Goal: Check status: Check status

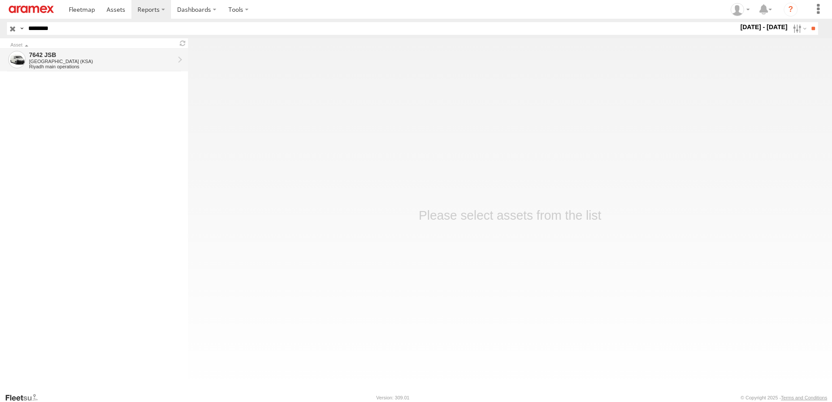
drag, startPoint x: 0, startPoint y: 0, endPoint x: 75, endPoint y: 58, distance: 94.6
click at [75, 58] on div "7642 JSB" at bounding box center [101, 55] width 145 height 8
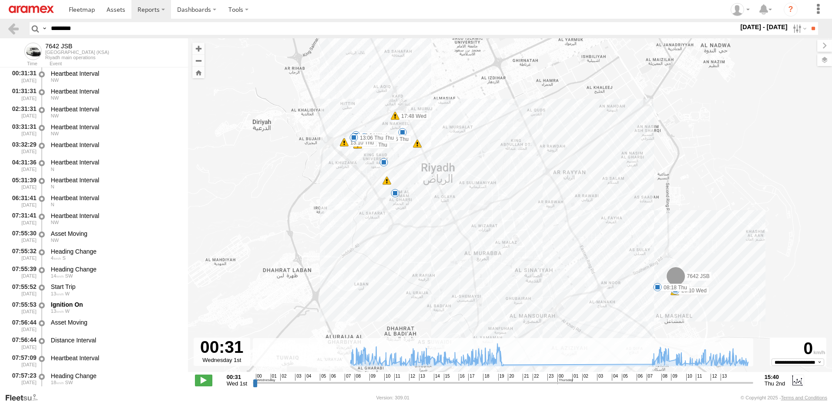
click at [58, 26] on input "********" at bounding box center [392, 28] width 691 height 13
click at [57, 25] on input "********" at bounding box center [392, 28] width 691 height 13
drag, startPoint x: 440, startPoint y: 380, endPoint x: 430, endPoint y: 366, distance: 17.3
click at [430, 379] on input "range" at bounding box center [503, 383] width 500 height 8
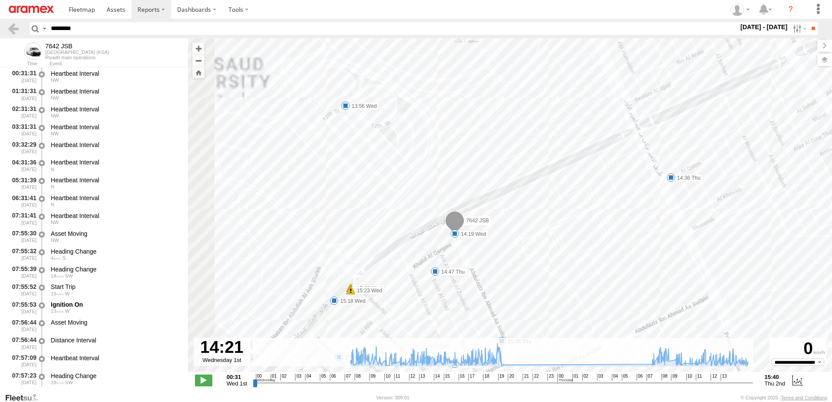
drag, startPoint x: 421, startPoint y: 211, endPoint x: 466, endPoint y: 254, distance: 62.5
click at [466, 254] on div "7642 JSB 08:41 Wed 13:34 Wed 17:48 Wed 20:10 Wed 08:18 Thu 12:35 Thu 12:47 Thu …" at bounding box center [510, 209] width 644 height 343
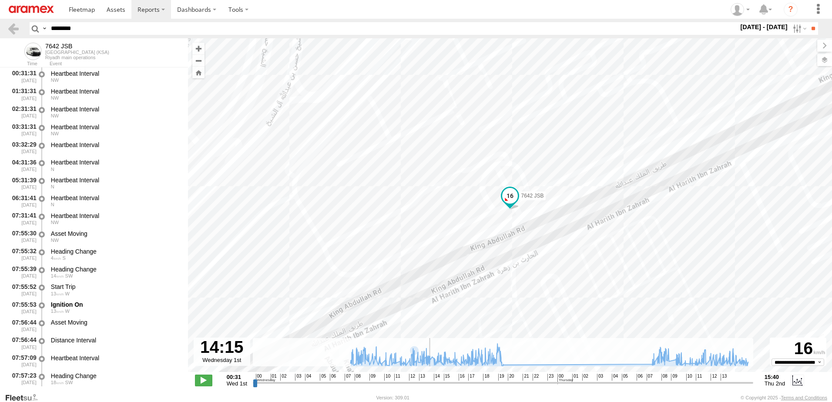
click at [429, 384] on input "range" at bounding box center [503, 383] width 500 height 8
click at [825, 63] on label at bounding box center [816, 60] width 32 height 12
click at [0, 0] on span "Basemaps" at bounding box center [0, 0] width 0 height 0
click at [0, 0] on span "Satellite + Roadmap" at bounding box center [0, 0] width 0 height 0
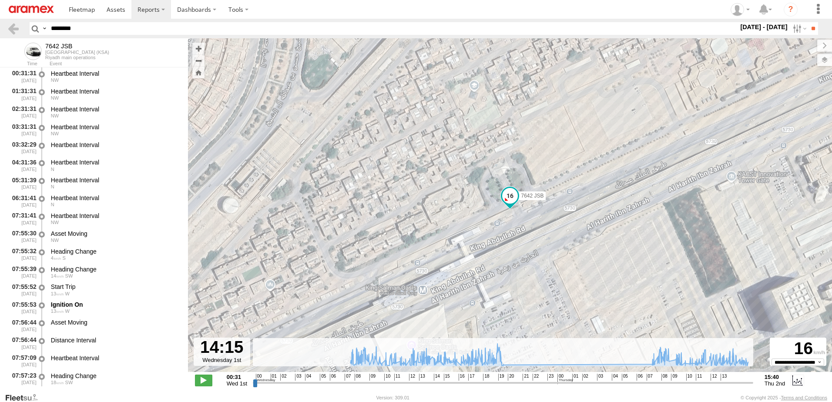
click at [0, 0] on span "Basemaps" at bounding box center [0, 0] width 0 height 0
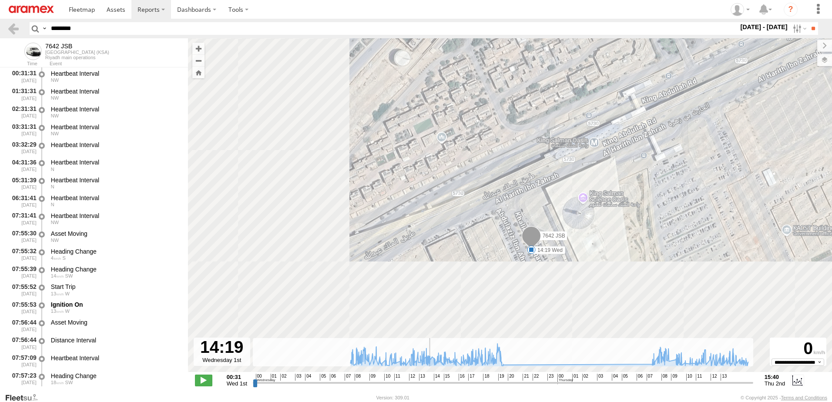
click at [430, 384] on input "range" at bounding box center [503, 383] width 500 height 8
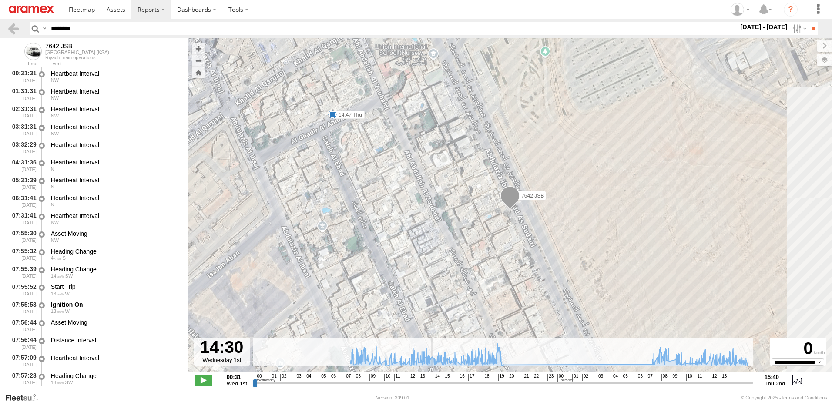
click at [432, 387] on input "range" at bounding box center [503, 383] width 500 height 8
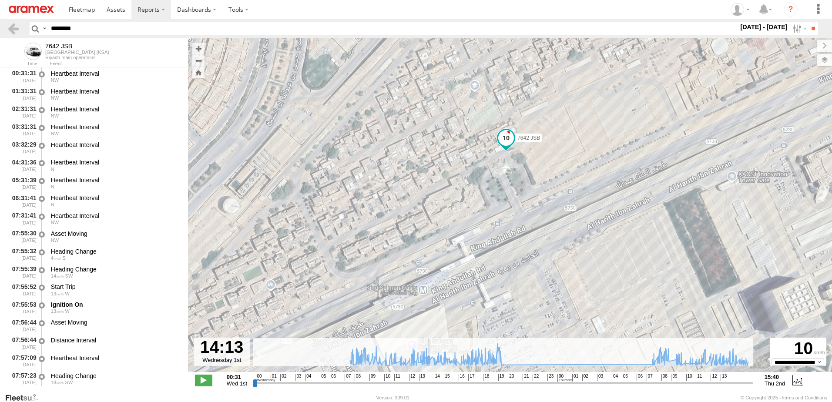
click at [428, 384] on input "range" at bounding box center [503, 383] width 500 height 8
click at [198, 383] on span at bounding box center [203, 380] width 17 height 11
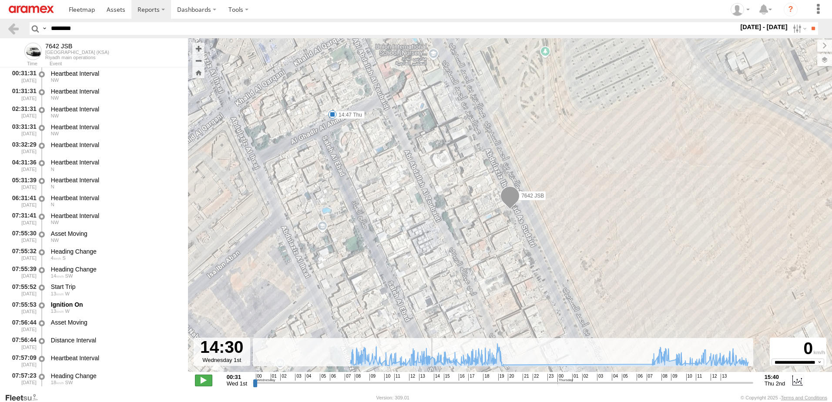
click at [198, 383] on span at bounding box center [203, 380] width 17 height 11
type input "**********"
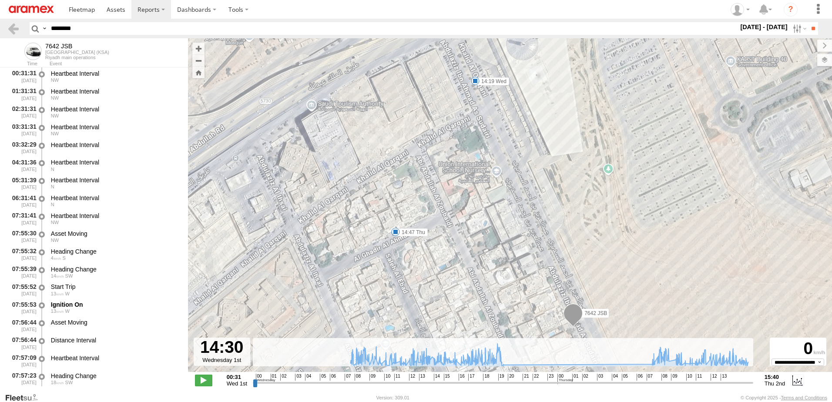
drag, startPoint x: 526, startPoint y: 193, endPoint x: 605, endPoint y: 316, distance: 146.4
click at [605, 316] on span "7642 JSB" at bounding box center [595, 313] width 23 height 6
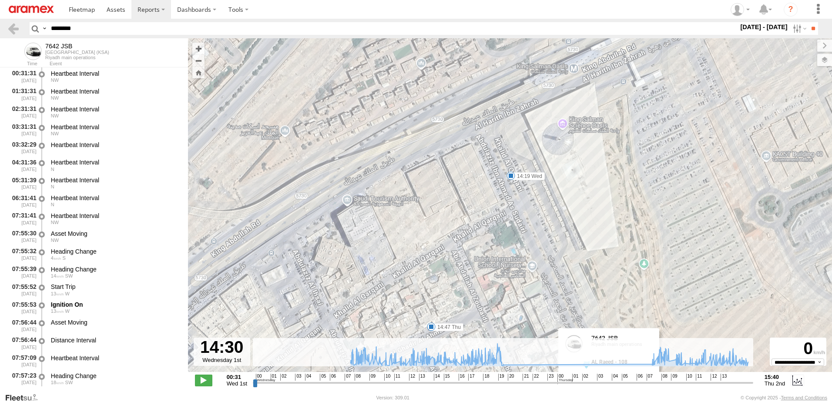
drag, startPoint x: 566, startPoint y: 214, endPoint x: 586, endPoint y: 305, distance: 93.1
click at [586, 305] on div "7642 JSB 08:41 Wed 13:34 Wed 17:48 Wed 20:10 Wed 08:18 Thu 12:35 Thu 12:47 Thu …" at bounding box center [510, 209] width 644 height 343
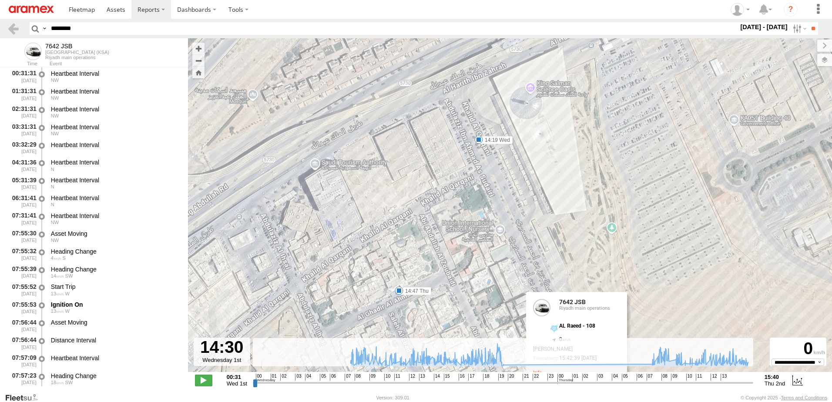
drag, startPoint x: 538, startPoint y: 208, endPoint x: 510, endPoint y: 174, distance: 44.6
click at [510, 174] on div "7642 JSB 08:41 Wed 13:34 Wed 17:48 Wed 20:10 Wed 08:18 Thu 12:35 Thu 12:47 Thu …" at bounding box center [510, 209] width 644 height 343
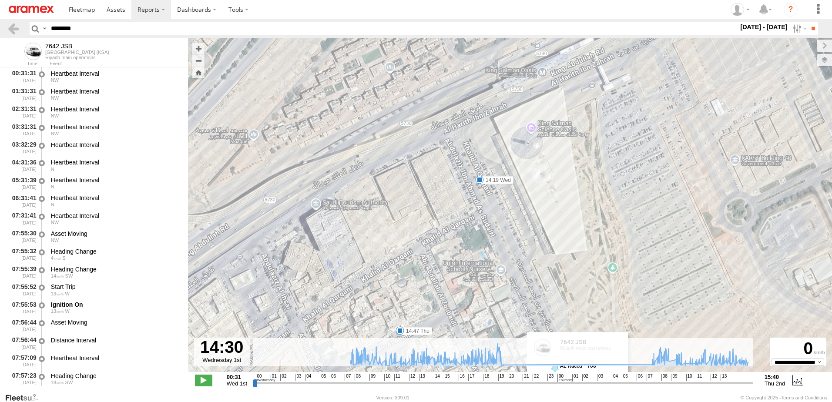
drag, startPoint x: 469, startPoint y: 165, endPoint x: 470, endPoint y: 187, distance: 21.8
click at [470, 182] on div "7642 JSB 08:41 Wed 13:34 Wed 17:48 Wed 20:10 Wed 08:18 Thu 12:35 Thu 12:47 Thu …" at bounding box center [510, 209] width 644 height 343
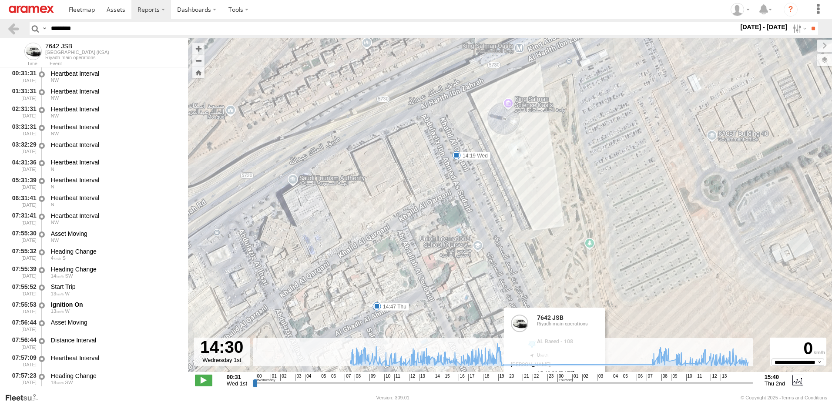
drag, startPoint x: 492, startPoint y: 231, endPoint x: 473, endPoint y: 201, distance: 35.8
click at [473, 201] on div "7642 JSB 08:41 Wed 13:34 Wed 17:48 Wed 20:10 Wed 08:18 Thu 12:35 Thu 12:47 Thu …" at bounding box center [510, 209] width 644 height 343
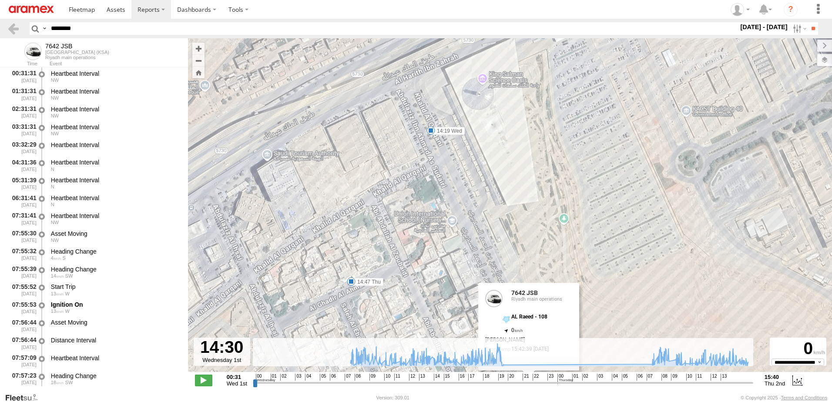
drag, startPoint x: 455, startPoint y: 262, endPoint x: 443, endPoint y: 246, distance: 20.3
click at [443, 246] on div "7642 JSB 08:41 Wed 13:34 Wed 17:48 Wed 20:10 Wed 08:18 Thu 12:35 Thu 12:47 Thu …" at bounding box center [510, 209] width 644 height 343
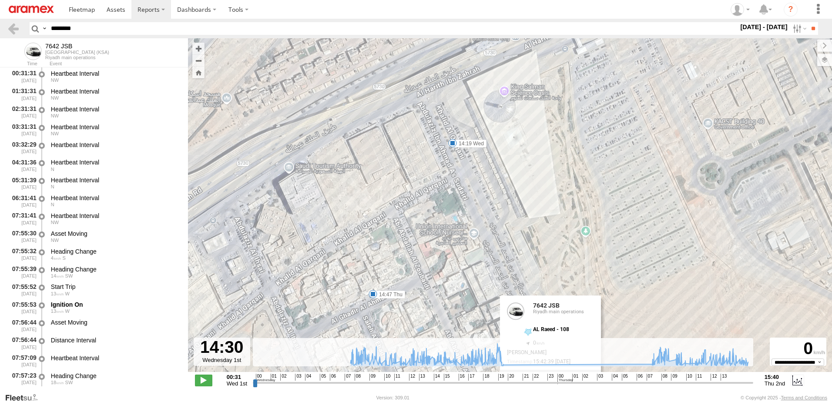
click at [495, 154] on div "7642 JSB 08:41 Wed 13:34 Wed 17:48 Wed 20:10 Wed 08:18 Thu 12:35 Thu 12:47 Thu …" at bounding box center [510, 209] width 644 height 343
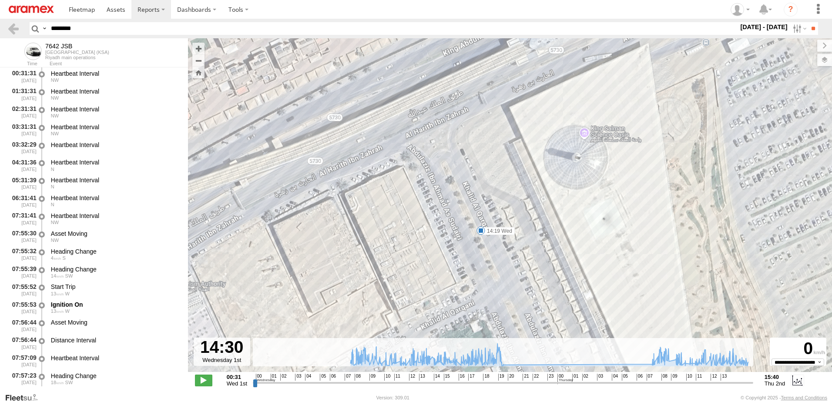
drag, startPoint x: 448, startPoint y: 145, endPoint x: 449, endPoint y: 220, distance: 74.4
click at [449, 229] on div "7642 JSB 08:41 Wed 13:34 Wed 17:48 Wed 20:10 Wed 08:18 Thu 12:35 Thu 12:47 Thu …" at bounding box center [510, 209] width 644 height 343
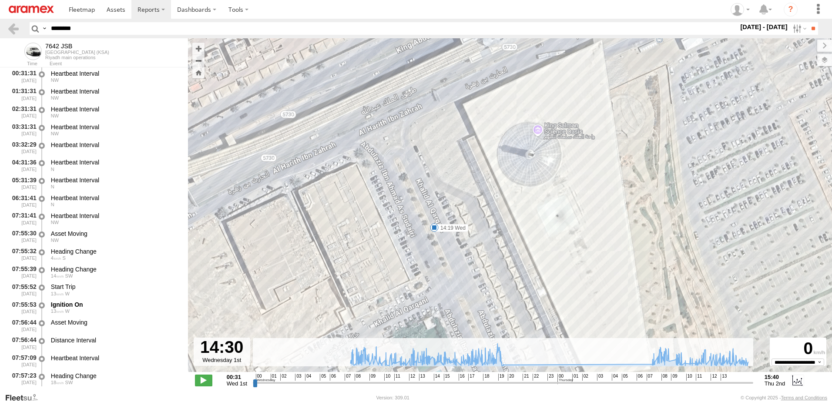
drag, startPoint x: 526, startPoint y: 196, endPoint x: 527, endPoint y: 144, distance: 52.2
click at [527, 144] on div "7642 JSB 08:41 Wed 13:34 Wed 17:48 Wed 20:10 Wed 08:18 Thu 12:35 Thu 12:47 Thu …" at bounding box center [510, 209] width 644 height 343
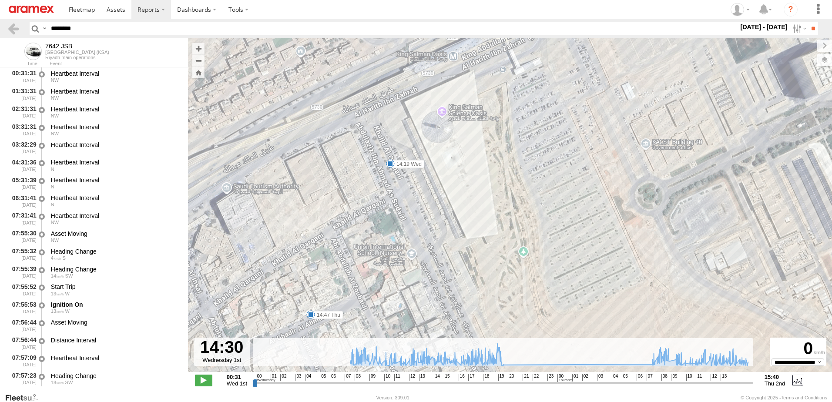
drag, startPoint x: 570, startPoint y: 191, endPoint x: 486, endPoint y: 129, distance: 104.4
click at [485, 122] on div "7642 JSB 08:41 Wed 13:34 Wed 17:48 Wed 20:10 Wed 08:18 Thu 12:35 Thu 12:47 Thu …" at bounding box center [510, 209] width 644 height 343
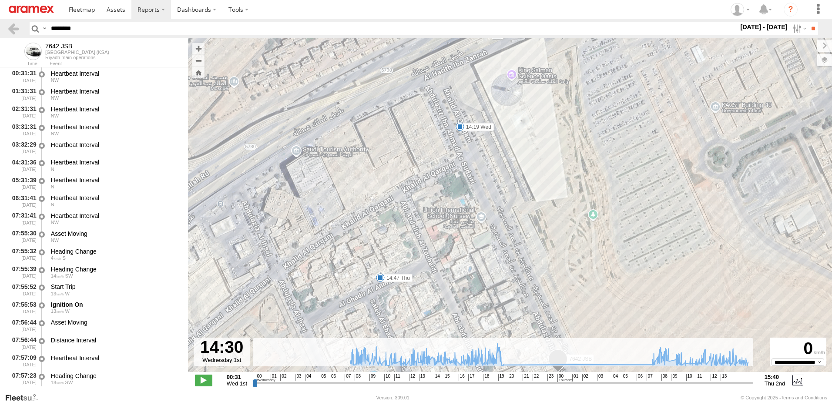
drag, startPoint x: 416, startPoint y: 201, endPoint x: 482, endPoint y: 154, distance: 80.8
click at [482, 154] on div "7642 JSB 08:41 Wed 13:34 Wed 17:48 Wed 20:10 Wed 08:18 Thu 12:35 Thu 12:47 Thu …" at bounding box center [510, 209] width 644 height 343
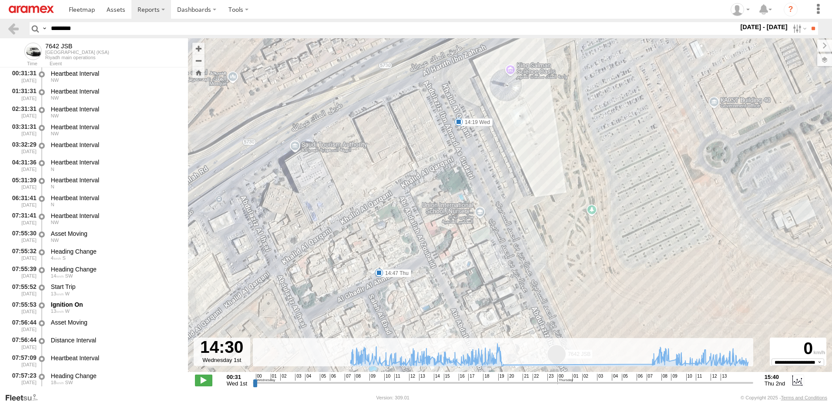
drag, startPoint x: 126, startPoint y: 33, endPoint x: -2, endPoint y: 23, distance: 127.9
click at [0, 23] on html at bounding box center [416, 201] width 832 height 402
paste input "text"
type input "********"
click at [808, 25] on input "**" at bounding box center [813, 28] width 10 height 13
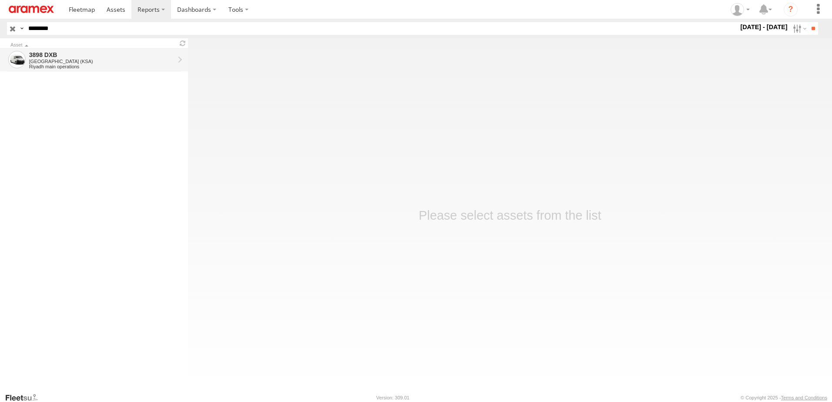
click at [131, 66] on div "Riyadh main operations" at bounding box center [101, 66] width 145 height 5
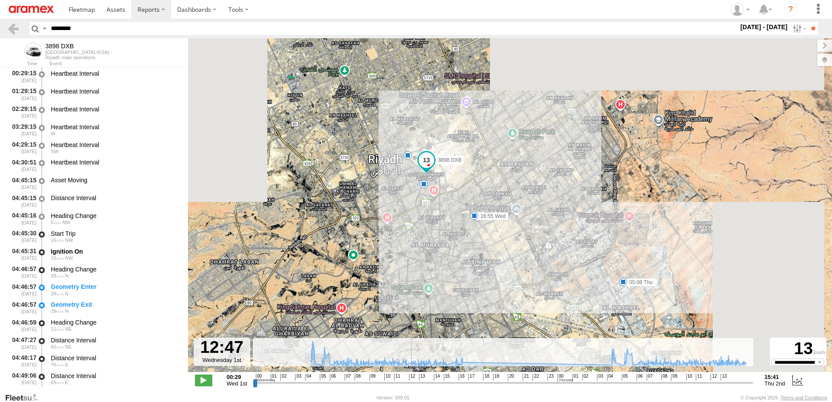
click at [410, 384] on input "range" at bounding box center [503, 383] width 500 height 8
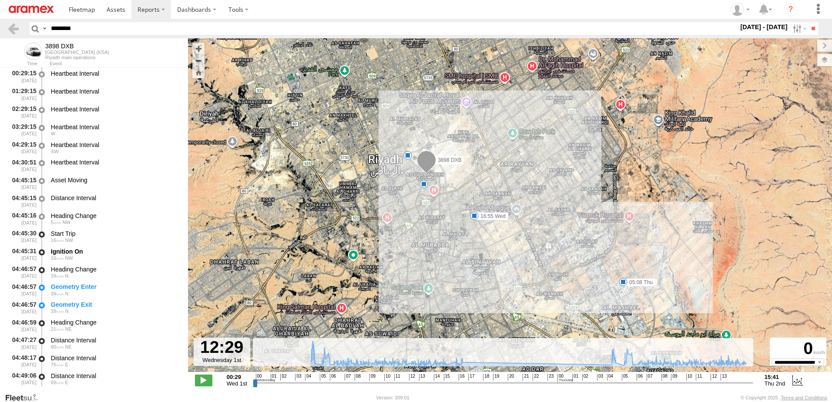
click at [406, 382] on input "range" at bounding box center [503, 383] width 500 height 8
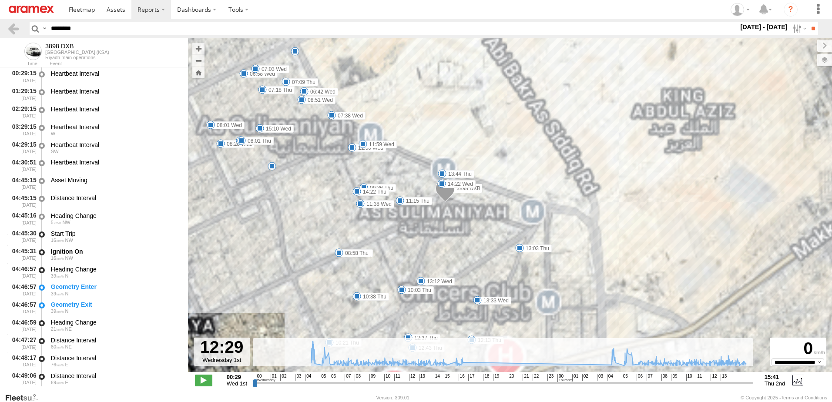
drag, startPoint x: 452, startPoint y: 181, endPoint x: 461, endPoint y: 234, distance: 53.9
click at [461, 234] on div "3898 DXB 05:07 Wed 16:55 Wed 05:08 Thu 6 06:42 Wed 06:58 Wed 07:03 Wed 7 07:38 …" at bounding box center [510, 209] width 644 height 343
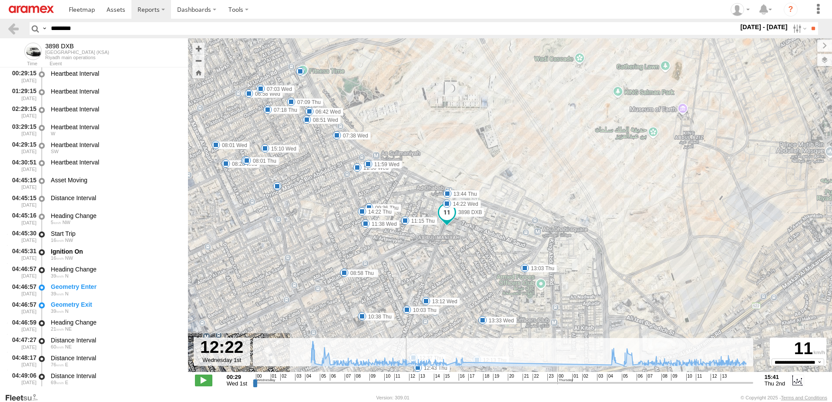
type input "**********"
click at [405, 386] on input "range" at bounding box center [503, 383] width 500 height 8
click at [405, 383] on input "range" at bounding box center [503, 383] width 500 height 8
drag, startPoint x: 87, startPoint y: 29, endPoint x: 13, endPoint y: 23, distance: 73.8
click at [13, 23] on header "Search Query Asset ID Asset Label Registration Manufacturer Model VIN Job ID" at bounding box center [416, 29] width 832 height 20
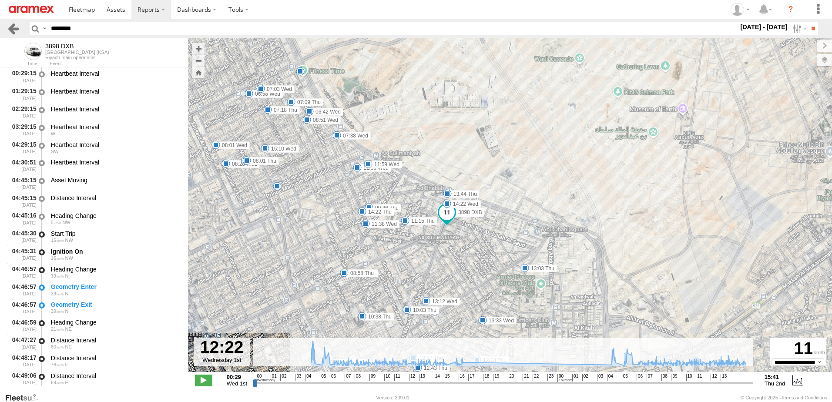
paste input "text"
type input "********"
click at [810, 25] on input "**" at bounding box center [813, 28] width 10 height 13
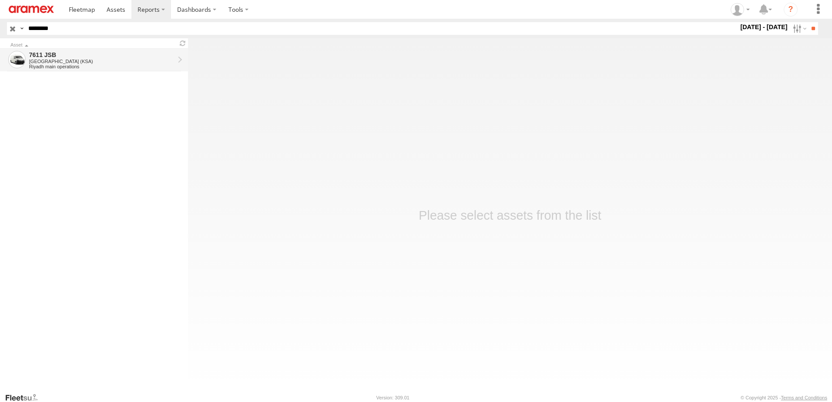
click at [67, 53] on div "7611 JSB" at bounding box center [101, 55] width 145 height 8
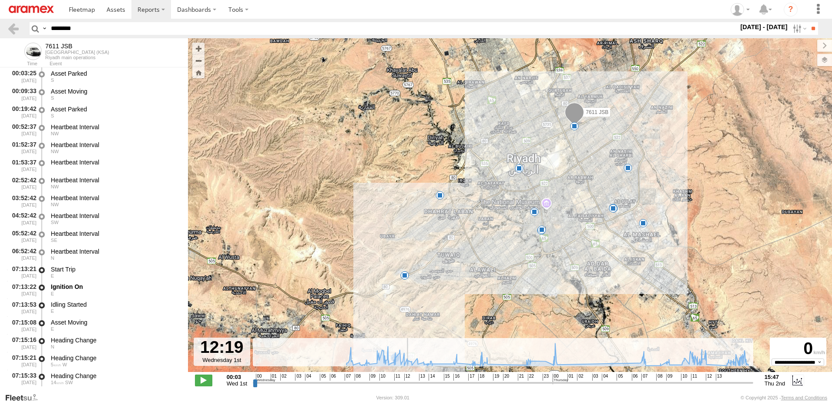
drag, startPoint x: 383, startPoint y: 379, endPoint x: 536, endPoint y: 254, distance: 197.9
click at [408, 387] on input "range" at bounding box center [503, 383] width 500 height 8
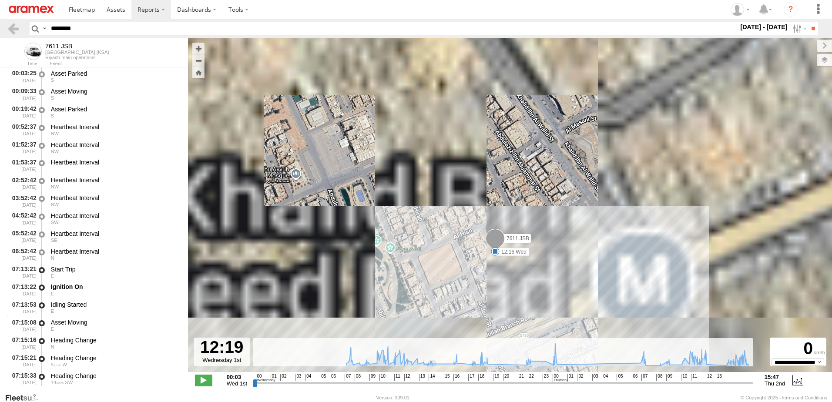
drag, startPoint x: 507, startPoint y: 250, endPoint x: 462, endPoint y: 280, distance: 54.2
click at [462, 280] on div "7611 JSB 09:08 Wed 10:45 Wed 12:16 Wed 16:14 Wed 17:44 Wed 17:54 Wed 18:42 Wed …" at bounding box center [510, 209] width 644 height 343
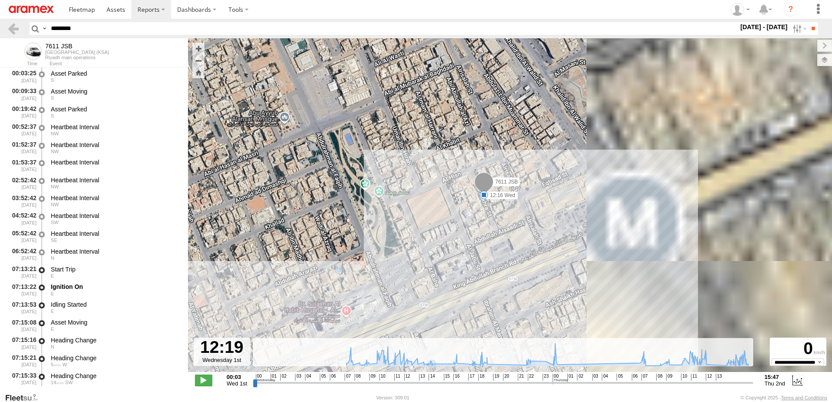
drag, startPoint x: 451, startPoint y: 261, endPoint x: 446, endPoint y: 243, distance: 18.9
click at [446, 243] on div "7611 JSB 09:08 Wed 10:45 Wed 12:16 Wed 16:14 Wed 17:44 Wed 17:54 Wed 18:42 Wed …" at bounding box center [510, 209] width 644 height 343
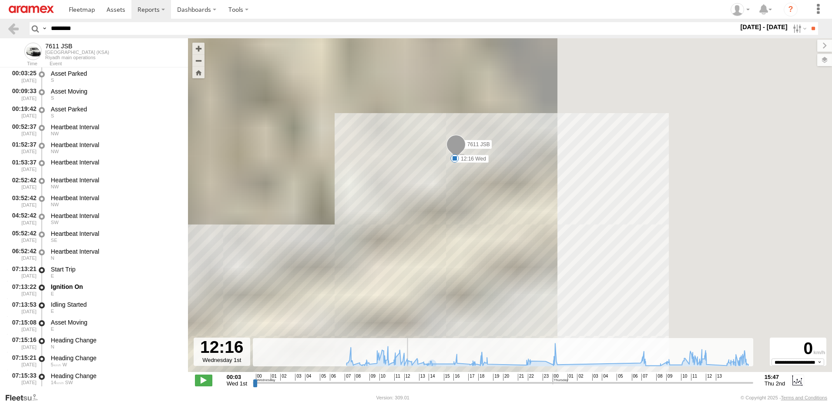
drag, startPoint x: 408, startPoint y: 383, endPoint x: 437, endPoint y: 304, distance: 85.0
click at [407, 381] on input "range" at bounding box center [503, 383] width 500 height 8
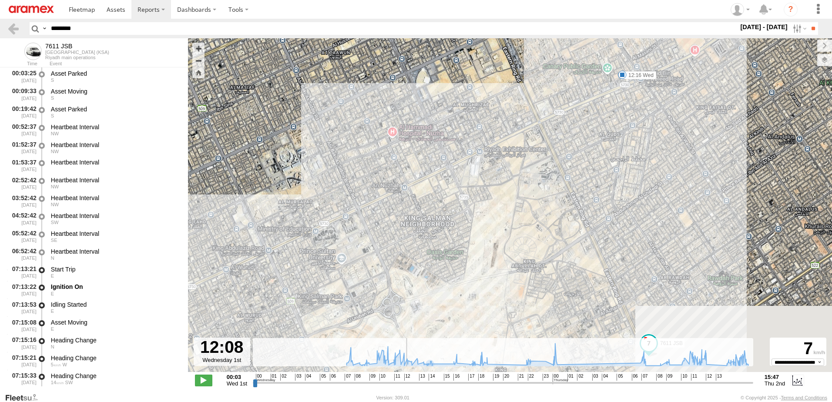
drag, startPoint x: 406, startPoint y: 384, endPoint x: 406, endPoint y: 378, distance: 5.7
type input "**********"
click at [406, 379] on input "range" at bounding box center [503, 383] width 500 height 8
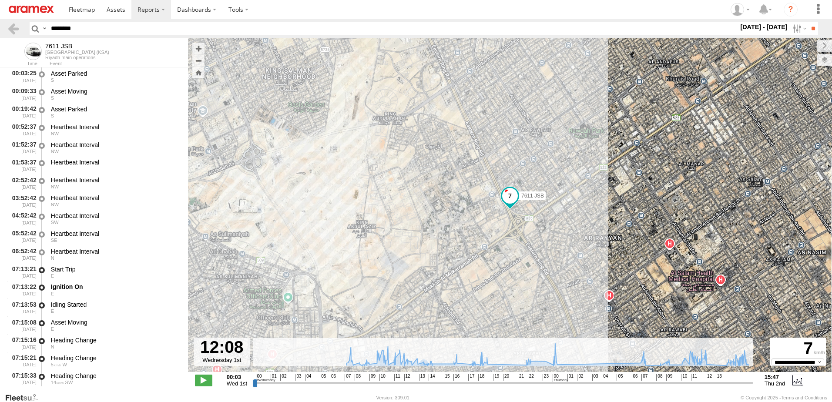
drag, startPoint x: 119, startPoint y: 30, endPoint x: 0, endPoint y: 22, distance: 119.1
click at [4, 23] on header "Search Query Asset ID Asset Label Registration Manufacturer Model VIN Job ID" at bounding box center [416, 29] width 832 height 20
paste input "text"
type input "********"
click at [810, 23] on input "**" at bounding box center [813, 28] width 10 height 13
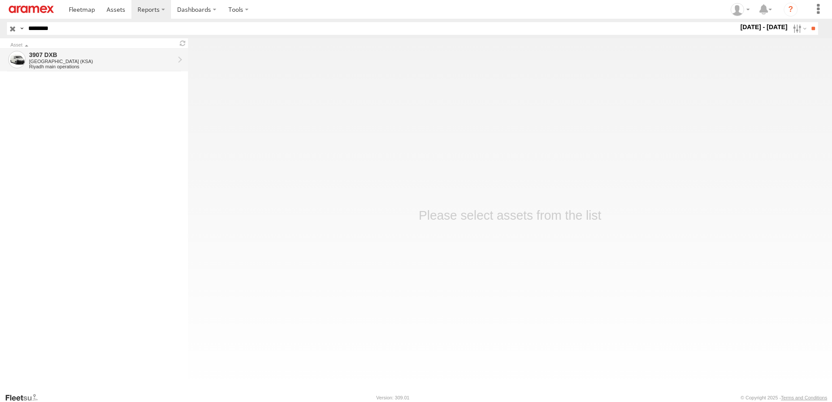
click at [146, 58] on div "3907 DXB" at bounding box center [101, 55] width 145 height 8
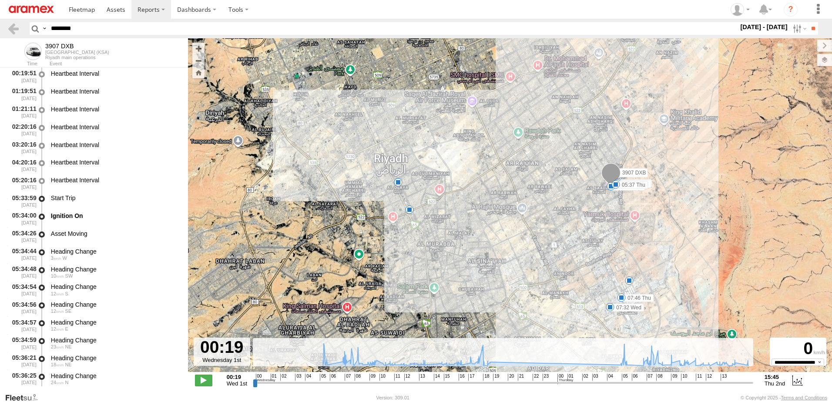
drag, startPoint x: 94, startPoint y: 31, endPoint x: 0, endPoint y: 30, distance: 94.0
click at [0, 30] on html at bounding box center [416, 201] width 832 height 402
drag, startPoint x: 400, startPoint y: 382, endPoint x: 352, endPoint y: 380, distance: 47.9
click at [352, 380] on input "range" at bounding box center [503, 383] width 500 height 8
drag, startPoint x: 354, startPoint y: 382, endPoint x: 378, endPoint y: 382, distance: 24.4
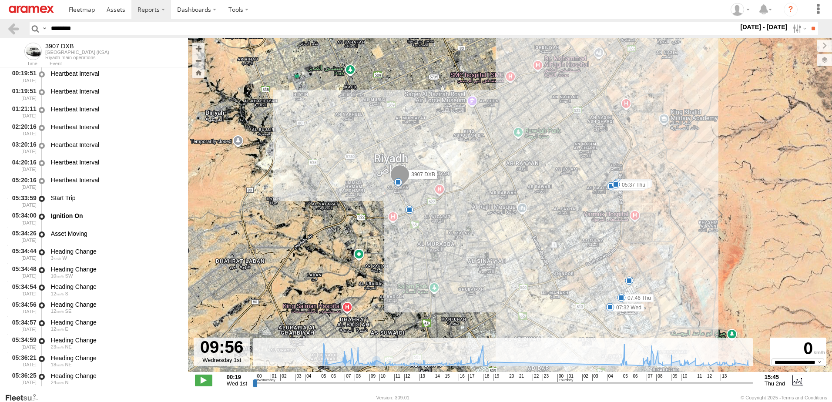
click at [376, 382] on input "range" at bounding box center [503, 383] width 500 height 8
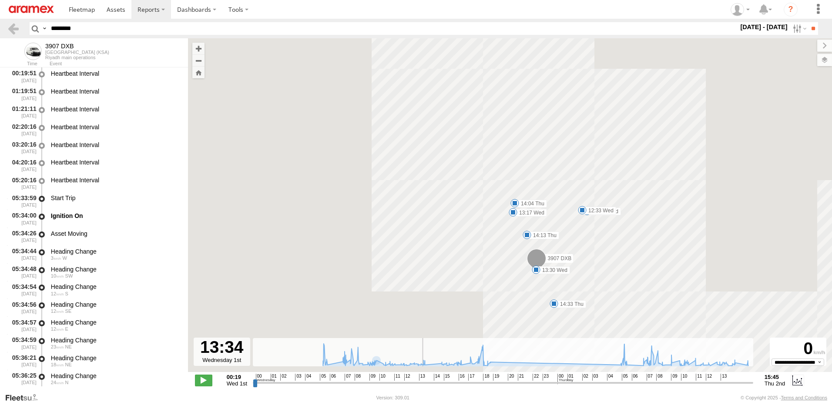
click at [421, 384] on input "range" at bounding box center [503, 383] width 500 height 8
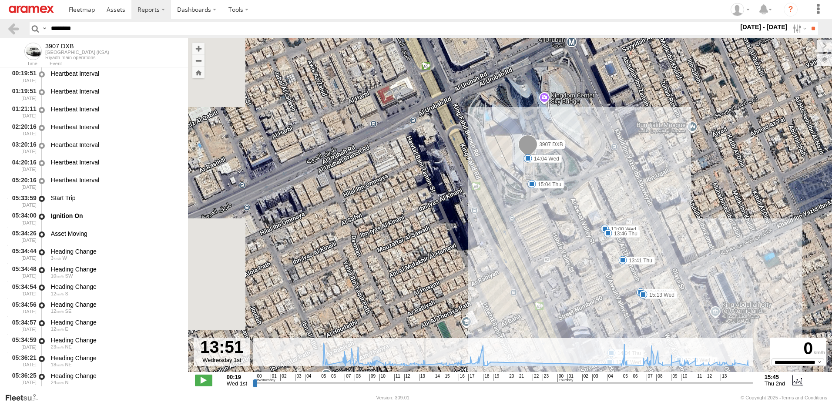
type input "**********"
click at [425, 385] on input "range" at bounding box center [503, 383] width 500 height 8
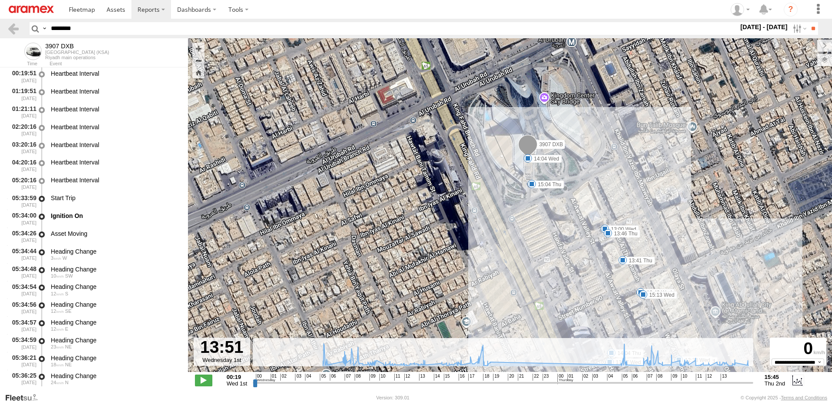
drag, startPoint x: 92, startPoint y: 27, endPoint x: 0, endPoint y: 29, distance: 91.8
click at [0, 29] on html at bounding box center [416, 201] width 832 height 402
paste input "text"
type input "********"
click at [808, 22] on input "**" at bounding box center [813, 28] width 10 height 13
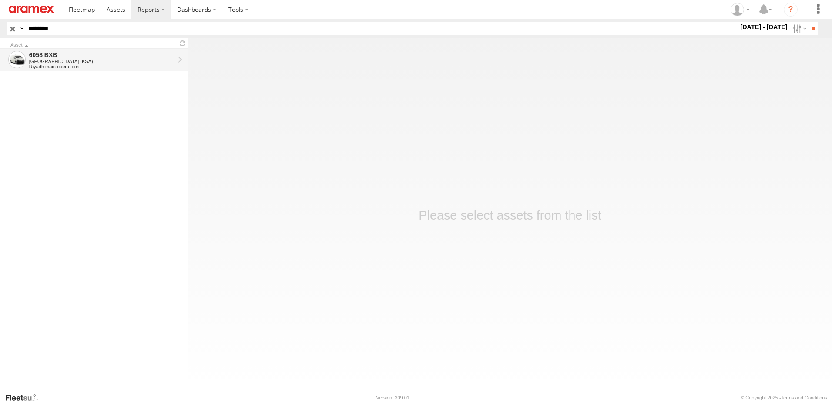
click at [86, 63] on div "[GEOGRAPHIC_DATA] (KSA)" at bounding box center [101, 61] width 145 height 5
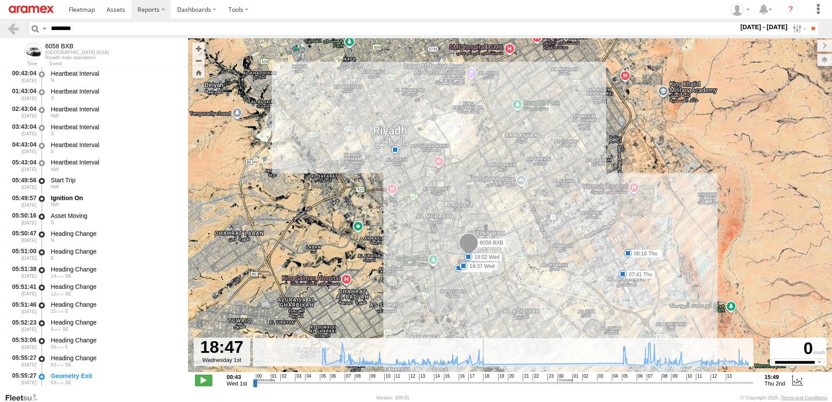
drag, startPoint x: 444, startPoint y: 381, endPoint x: 484, endPoint y: 385, distance: 40.2
click at [484, 385] on input "range" at bounding box center [503, 383] width 500 height 8
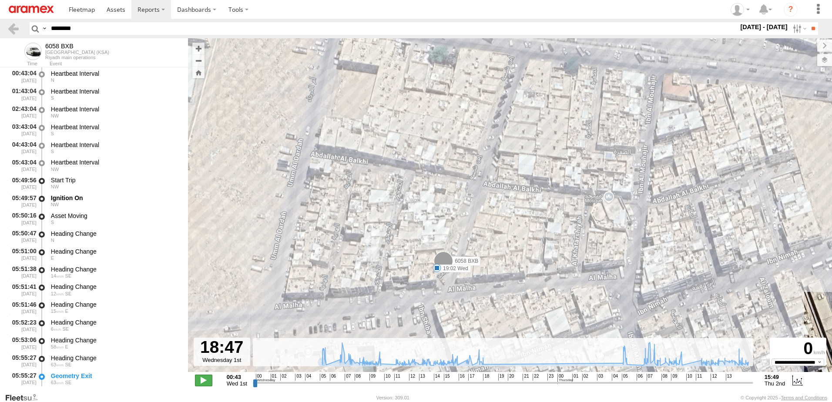
click at [204, 375] on span at bounding box center [203, 380] width 17 height 11
type input "**********"
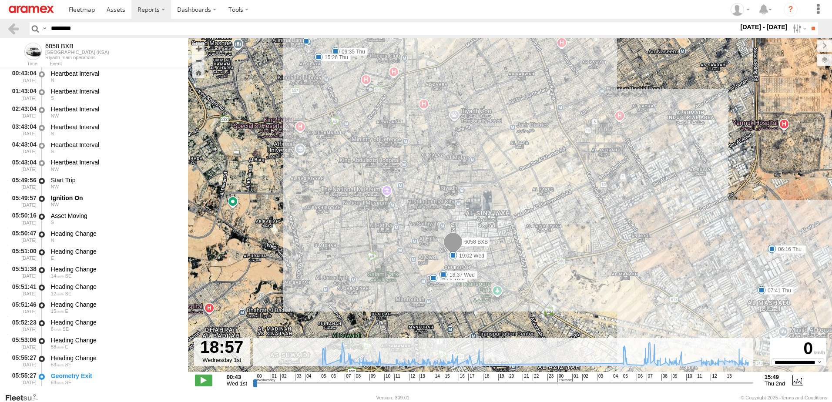
drag, startPoint x: 460, startPoint y: 322, endPoint x: 453, endPoint y: 288, distance: 35.1
click at [453, 288] on div "6058 BXB 06:15 Wed 07:11 Wed 18:29 Wed 18:37 Wed 19:02 Wed 06:16 Thu 07:41 Thu …" at bounding box center [510, 209] width 644 height 343
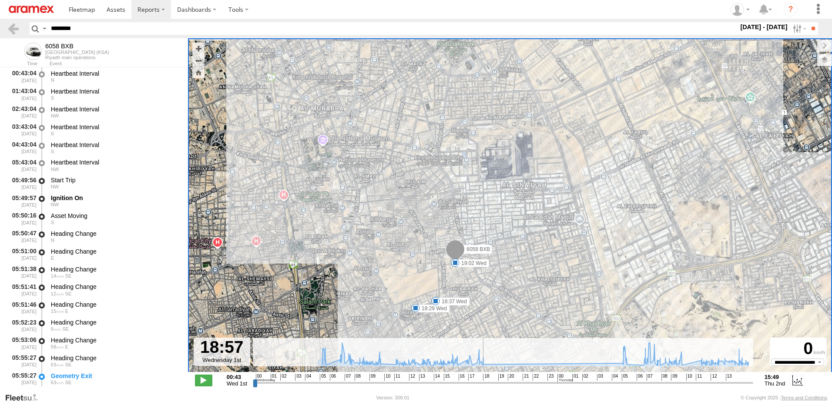
drag, startPoint x: 66, startPoint y: 29, endPoint x: 0, endPoint y: 27, distance: 66.2
click at [0, 27] on html at bounding box center [416, 201] width 832 height 402
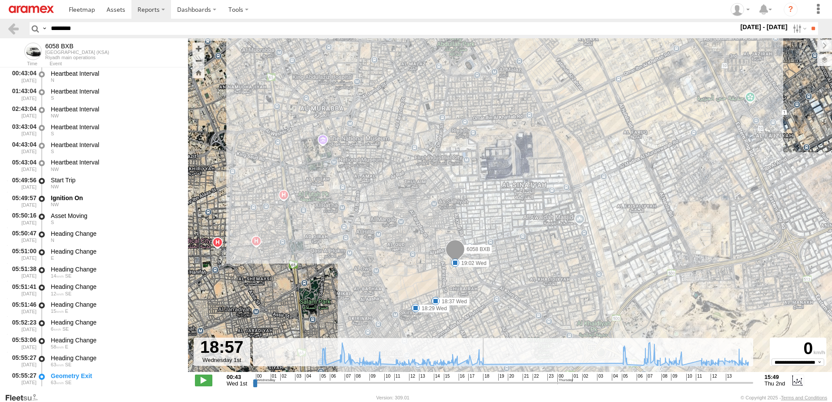
paste input "text"
type input "********"
click at [809, 32] on input "**" at bounding box center [813, 28] width 10 height 13
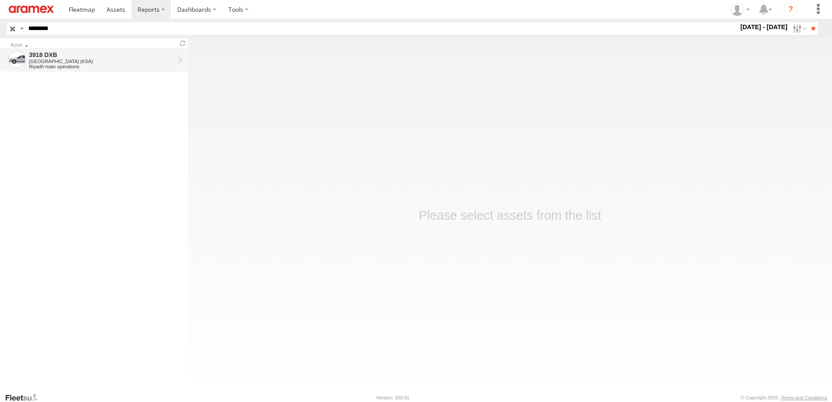
click at [74, 59] on div "[GEOGRAPHIC_DATA] (KSA)" at bounding box center [101, 61] width 145 height 5
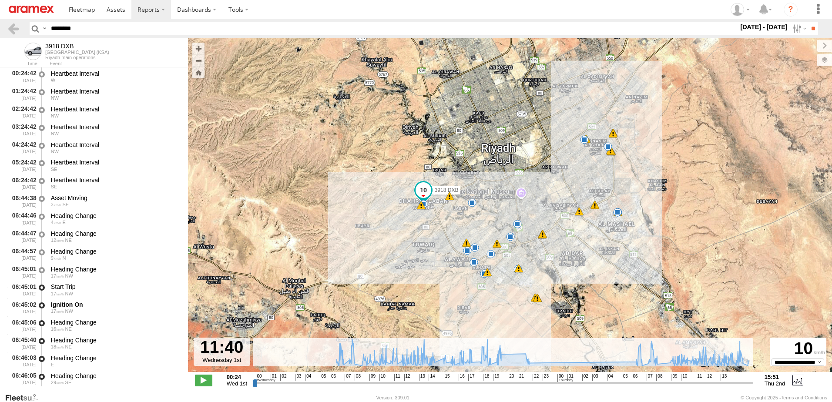
click at [396, 381] on input "range" at bounding box center [503, 383] width 500 height 8
click at [205, 382] on span at bounding box center [203, 380] width 17 height 11
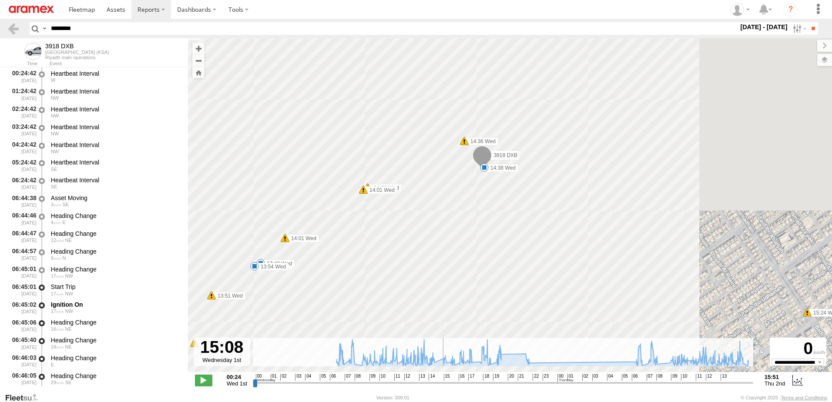
drag, startPoint x: 445, startPoint y: 383, endPoint x: 440, endPoint y: 383, distance: 4.9
click at [440, 383] on input "range" at bounding box center [503, 383] width 500 height 8
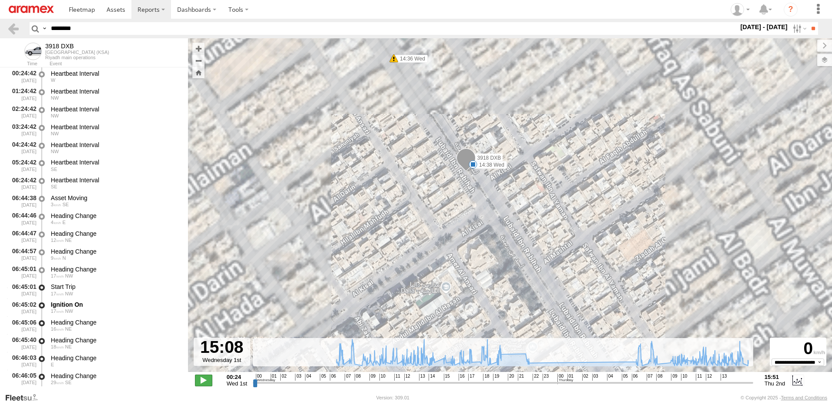
click at [202, 381] on span at bounding box center [203, 380] width 17 height 11
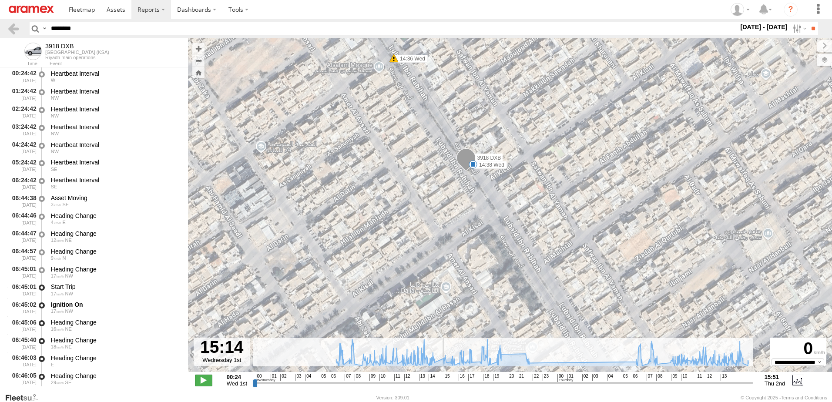
click at [202, 381] on span at bounding box center [203, 380] width 17 height 11
click at [205, 380] on span at bounding box center [203, 380] width 17 height 11
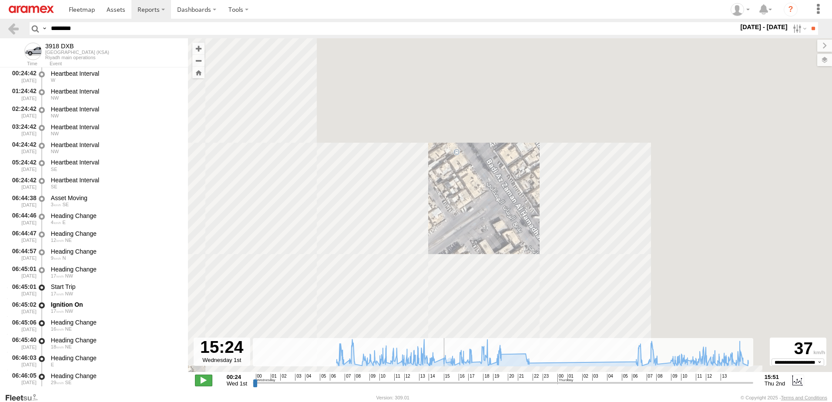
click at [207, 379] on span at bounding box center [203, 380] width 17 height 11
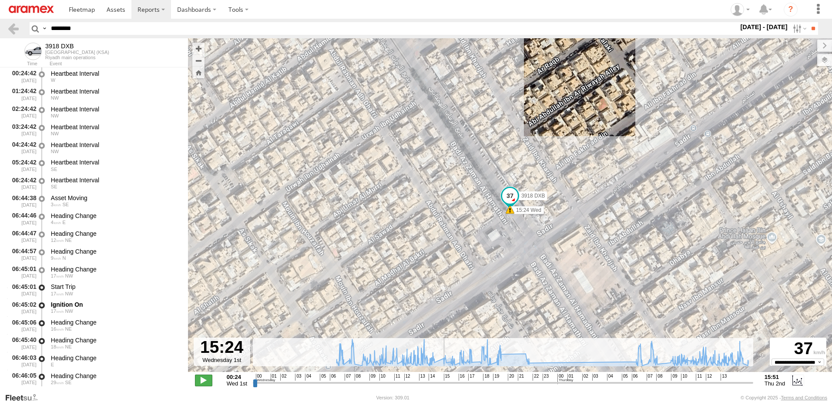
click at [209, 379] on span at bounding box center [203, 380] width 17 height 11
type input "**********"
click at [209, 379] on span at bounding box center [203, 380] width 17 height 11
drag, startPoint x: 95, startPoint y: 25, endPoint x: 13, endPoint y: 22, distance: 81.9
click at [24, 23] on header "Search Query Asset ID Asset Label Registration Manufacturer Model VIN Job ID" at bounding box center [416, 29] width 832 height 20
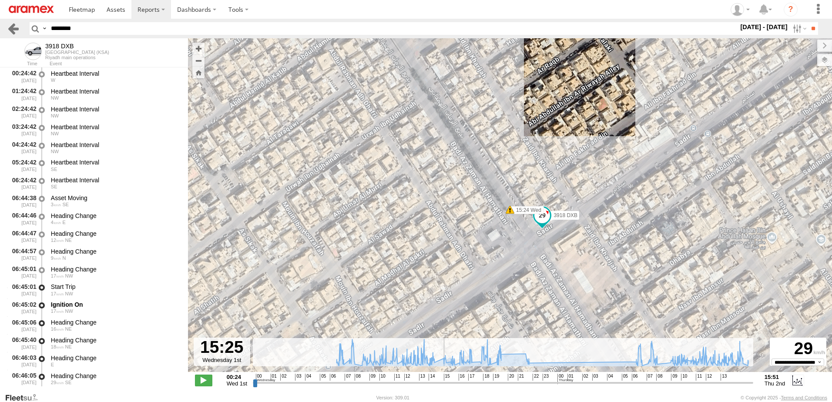
paste input "text"
type input "********"
click at [810, 26] on input "**" at bounding box center [813, 28] width 10 height 13
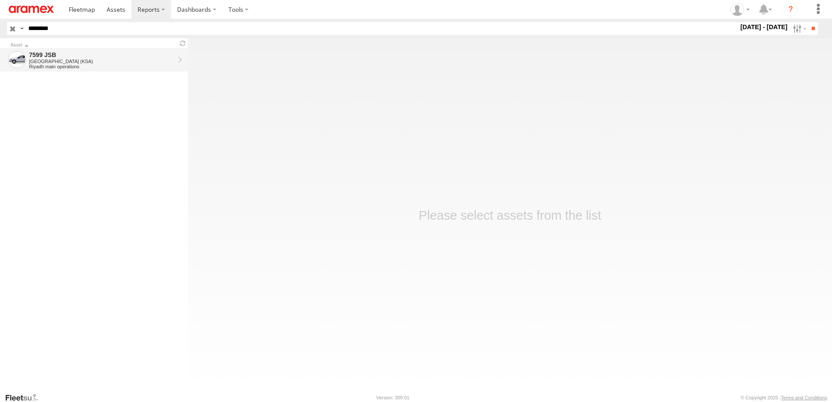
click at [76, 65] on div "Riyadh main operations" at bounding box center [101, 66] width 145 height 5
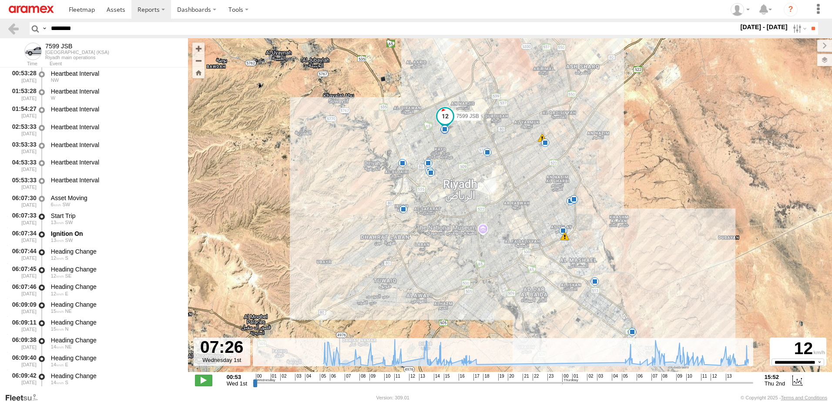
drag, startPoint x: 330, startPoint y: 382, endPoint x: 338, endPoint y: 382, distance: 7.8
click at [338, 382] on input "range" at bounding box center [503, 383] width 500 height 8
click at [206, 379] on span at bounding box center [203, 380] width 17 height 11
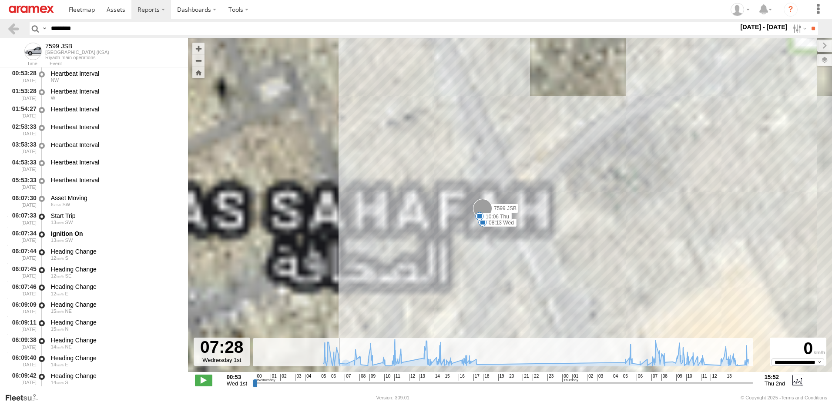
drag, startPoint x: 503, startPoint y: 222, endPoint x: 463, endPoint y: 248, distance: 47.2
click at [483, 242] on div "7599 JSB 07:41 Wed 08:13 Wed 09:02 Wed 09:08 Wed 11:54 Wed 12:22 Wed 12:30 Wed …" at bounding box center [510, 209] width 644 height 343
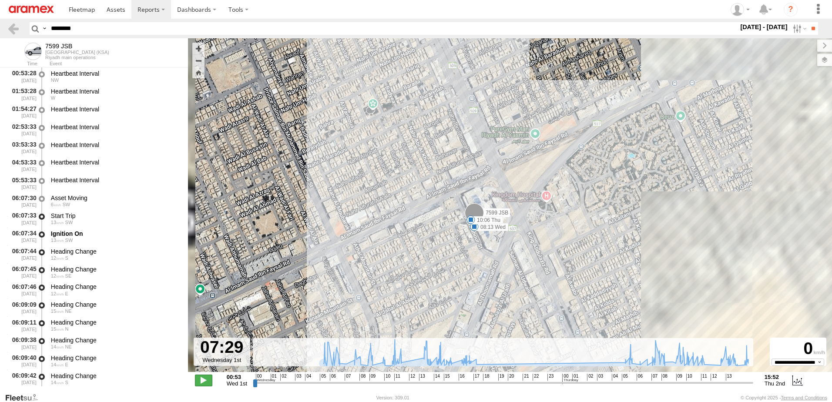
click at [209, 379] on span at bounding box center [203, 380] width 17 height 11
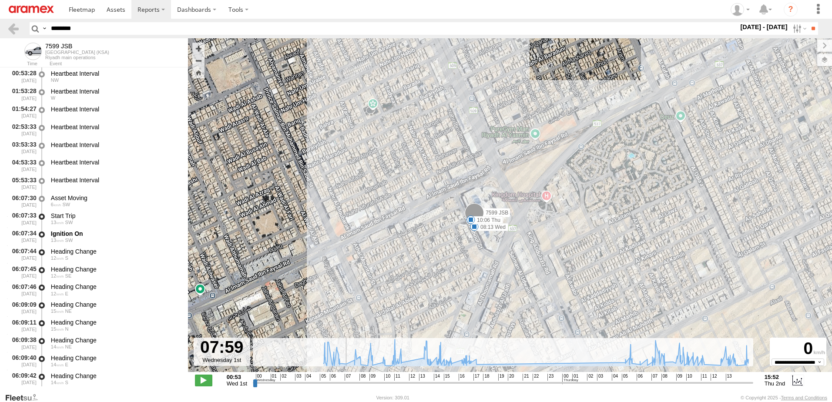
drag, startPoint x: 349, startPoint y: 382, endPoint x: 345, endPoint y: 386, distance: 6.5
type input "**********"
click at [345, 386] on input "range" at bounding box center [503, 383] width 500 height 8
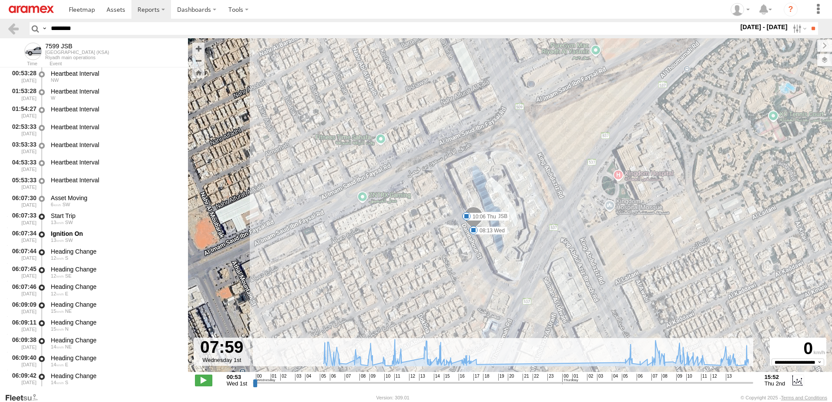
drag, startPoint x: 109, startPoint y: 24, endPoint x: 37, endPoint y: 26, distance: 72.3
click at [9, 27] on header "Search Query Asset ID Asset Label Registration Manufacturer Model VIN Job ID" at bounding box center [416, 29] width 832 height 20
paste input "text"
type input "********"
click at [808, 28] on input "**" at bounding box center [813, 28] width 10 height 13
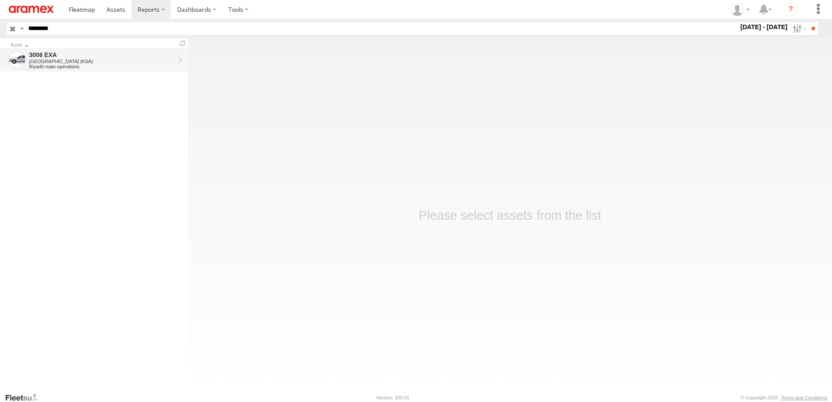
click at [122, 64] on div "Riyadh main operations" at bounding box center [101, 66] width 145 height 5
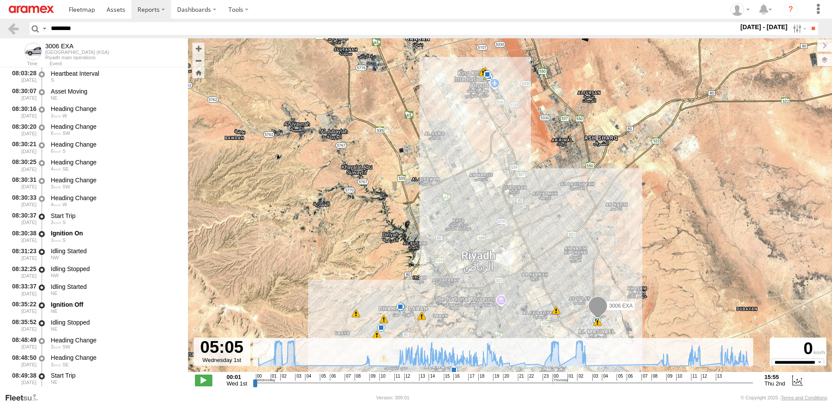
drag, startPoint x: 268, startPoint y: 382, endPoint x: 366, endPoint y: 385, distance: 97.9
click at [363, 385] on input "range" at bounding box center [503, 383] width 500 height 8
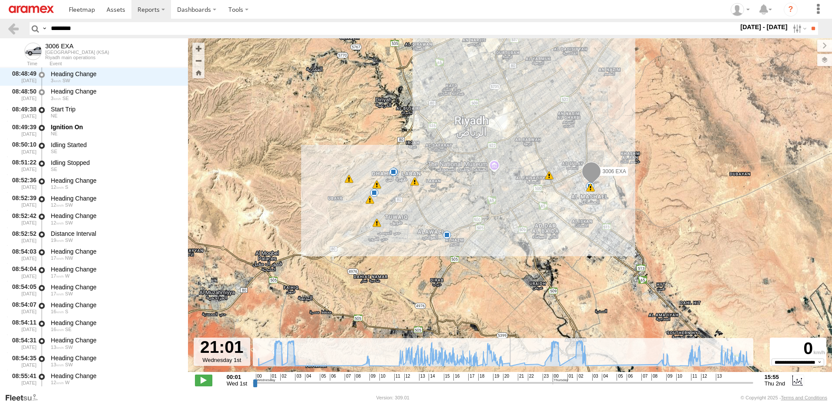
drag, startPoint x: 398, startPoint y: 383, endPoint x: 516, endPoint y: 383, distance: 117.5
click at [516, 383] on input "range" at bounding box center [503, 383] width 500 height 8
drag, startPoint x: 516, startPoint y: 383, endPoint x: 530, endPoint y: 385, distance: 14.2
click at [530, 385] on input "range" at bounding box center [503, 383] width 500 height 8
drag, startPoint x: 530, startPoint y: 385, endPoint x: 535, endPoint y: 385, distance: 5.2
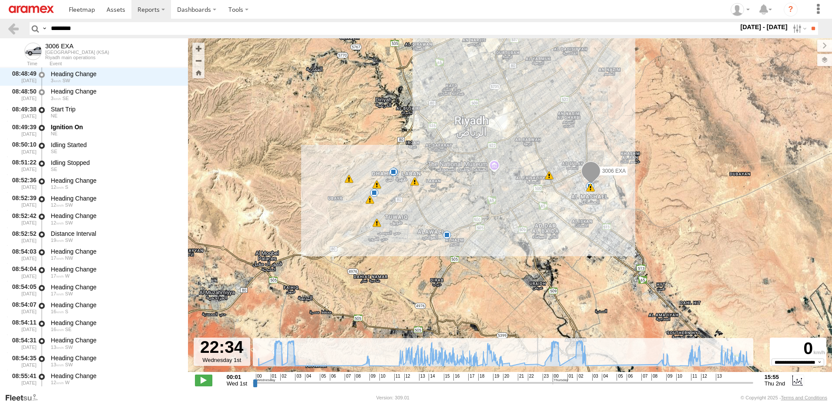
click at [535, 385] on input "range" at bounding box center [503, 383] width 500 height 8
click at [534, 385] on input "range" at bounding box center [503, 383] width 500 height 8
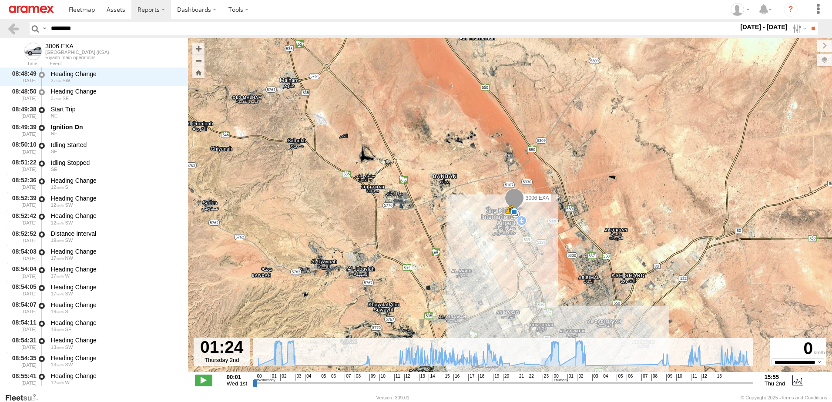
drag, startPoint x: 543, startPoint y: 383, endPoint x: 570, endPoint y: 359, distance: 36.1
click at [570, 379] on input "range" at bounding box center [503, 383] width 500 height 8
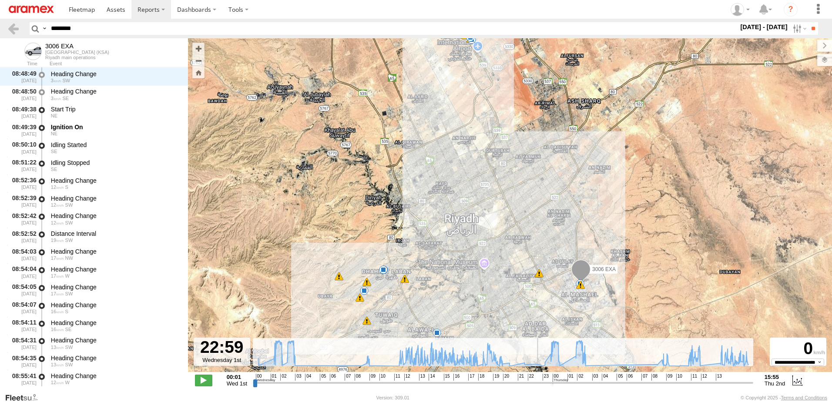
drag, startPoint x: 574, startPoint y: 386, endPoint x: 539, endPoint y: 379, distance: 35.2
click at [540, 380] on input "range" at bounding box center [503, 383] width 500 height 8
drag, startPoint x: 539, startPoint y: 379, endPoint x: 534, endPoint y: 378, distance: 5.3
click at [534, 379] on input "range" at bounding box center [503, 383] width 500 height 8
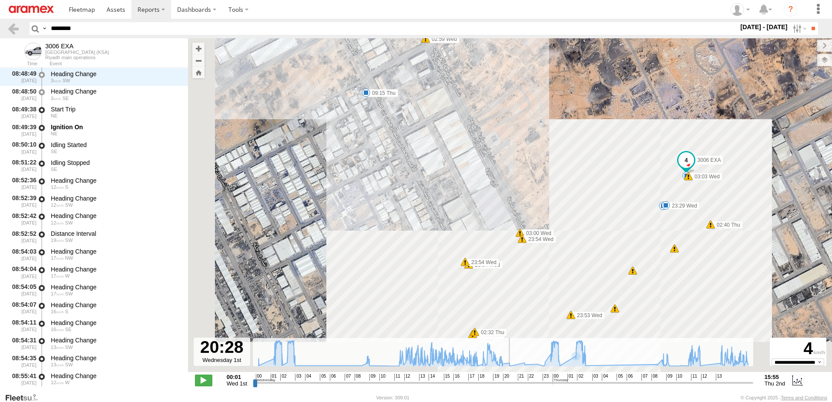
drag, startPoint x: 533, startPoint y: 384, endPoint x: 513, endPoint y: 386, distance: 20.1
type input "**********"
click at [513, 386] on input "range" at bounding box center [503, 383] width 500 height 8
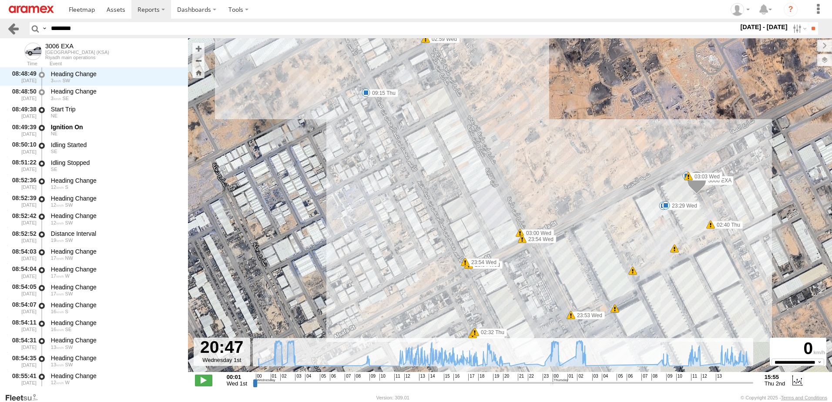
drag, startPoint x: 86, startPoint y: 27, endPoint x: 7, endPoint y: 27, distance: 78.3
click at [0, 27] on html at bounding box center [416, 201] width 832 height 402
paste input "text"
type input "********"
click at [812, 25] on input "**" at bounding box center [813, 28] width 10 height 13
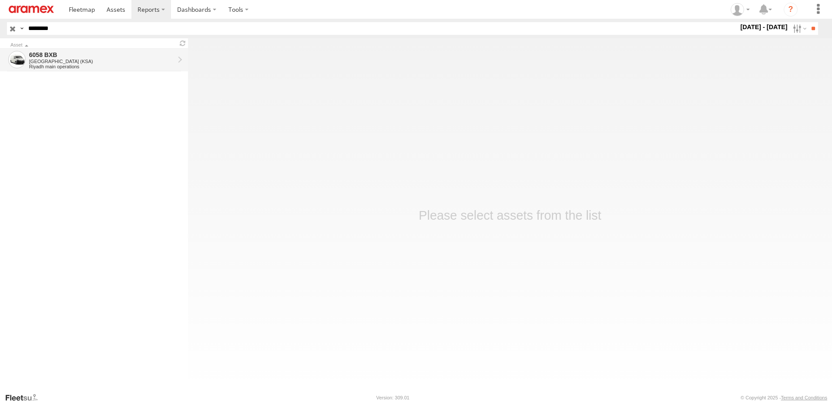
click at [136, 55] on div "6058 BXB" at bounding box center [101, 55] width 145 height 8
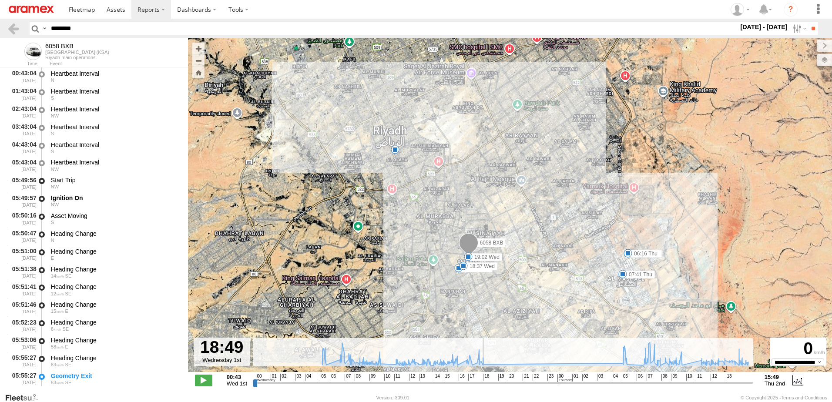
drag, startPoint x: 419, startPoint y: 382, endPoint x: 500, endPoint y: 346, distance: 88.6
click at [485, 385] on input "range" at bounding box center [503, 383] width 500 height 8
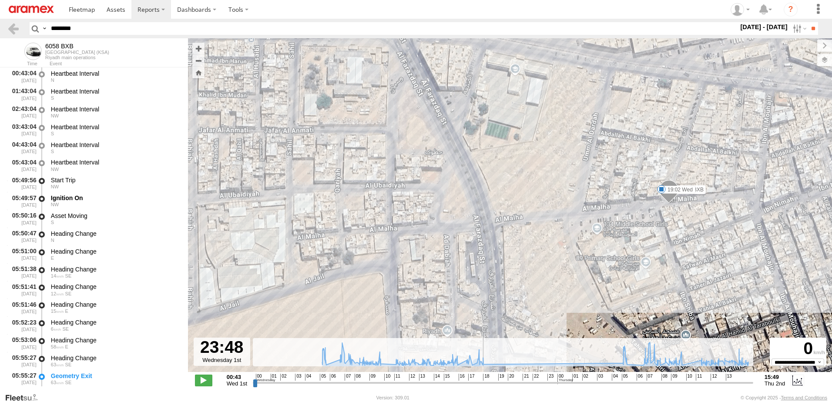
drag, startPoint x: 486, startPoint y: 383, endPoint x: 555, endPoint y: 387, distance: 69.4
type input "**********"
click at [555, 387] on input "range" at bounding box center [503, 383] width 500 height 8
